Goal: Share content

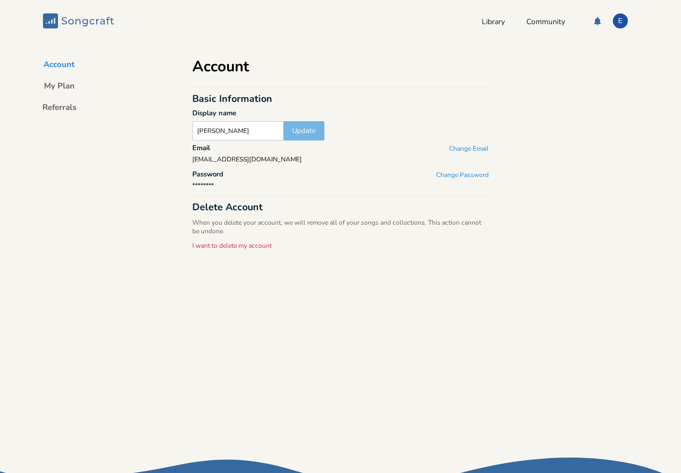
drag, startPoint x: 0, startPoint y: 0, endPoint x: 83, endPoint y: 24, distance: 86.0
click at [83, 24] on icon "Songcraft" at bounding box center [78, 20] width 71 height 15
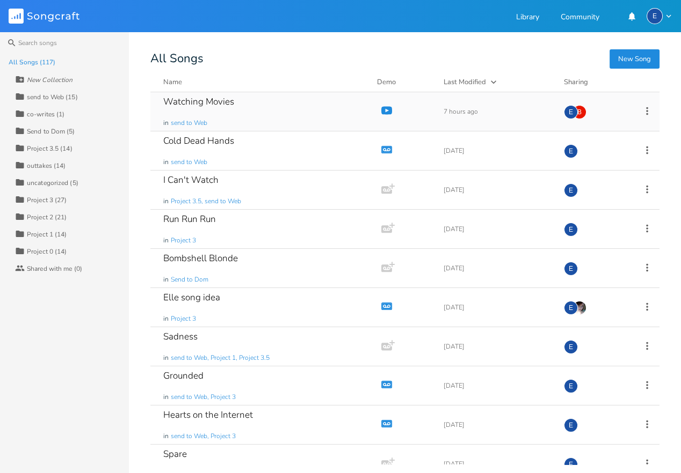
click at [236, 109] on div "Watching Movies in send to Web" at bounding box center [263, 111] width 201 height 39
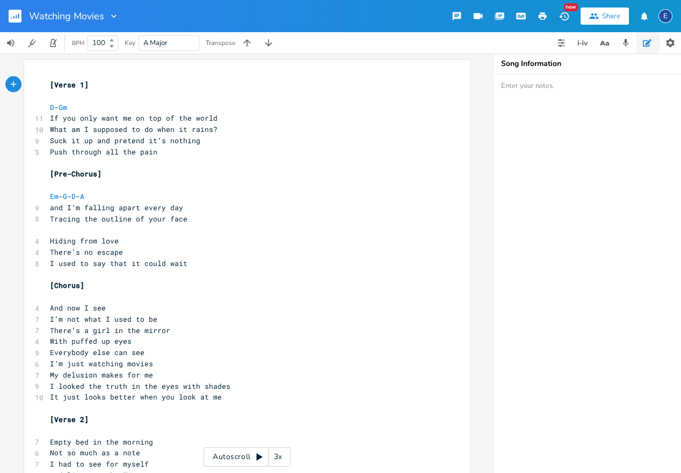
click at [608, 18] on div "Share" at bounding box center [611, 16] width 18 height 10
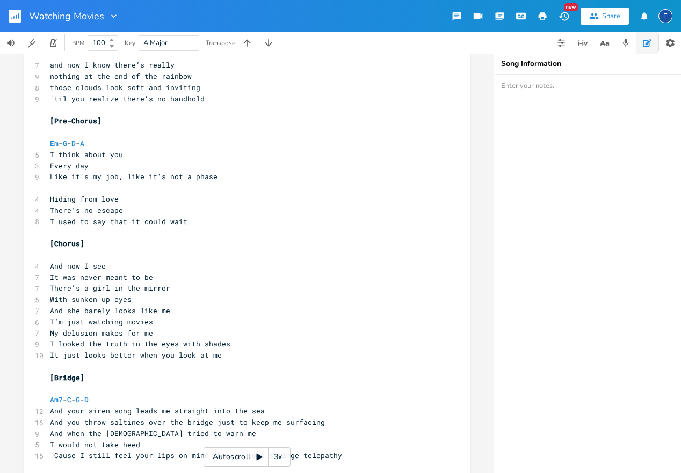
scroll to position [565, 0]
